Goal: Transaction & Acquisition: Register for event/course

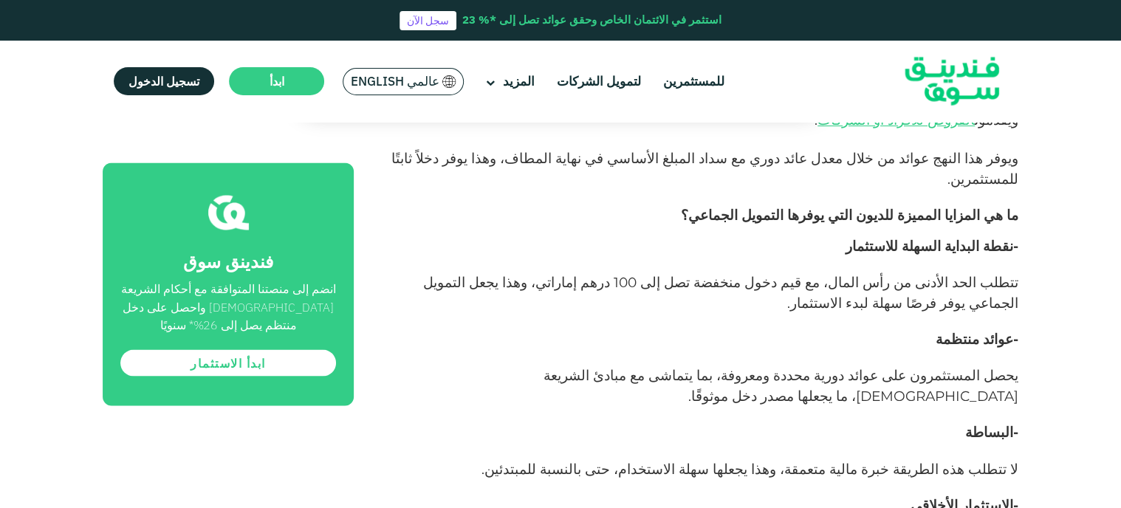
scroll to position [1043, 0]
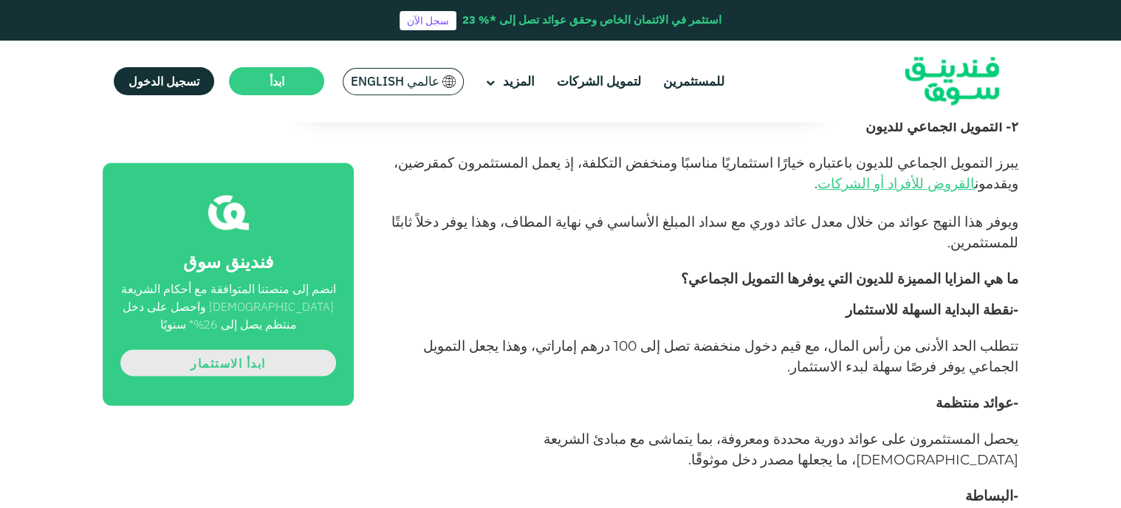
click at [267, 363] on link "ابدأ الاستثمار" at bounding box center [228, 362] width 216 height 27
